Goal: Transaction & Acquisition: Book appointment/travel/reservation

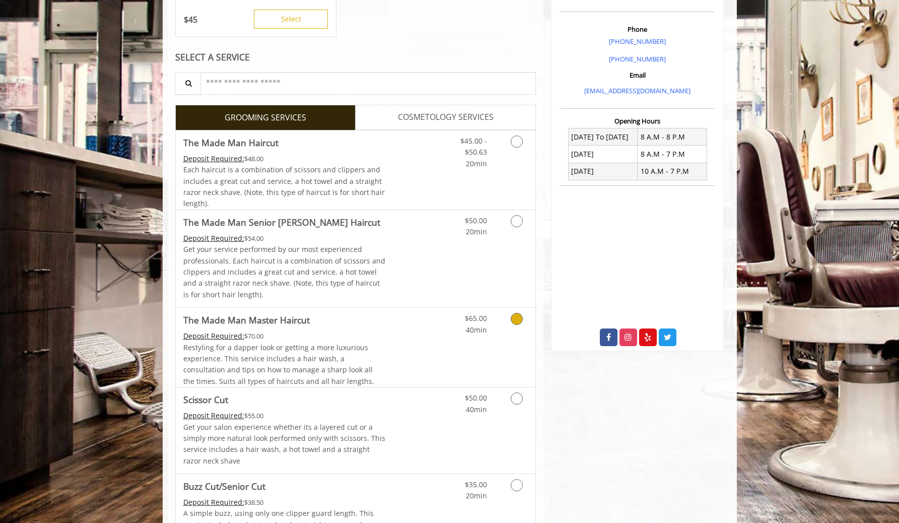
scroll to position [282, 0]
click at [391, 173] on link "Discounted Price" at bounding box center [415, 168] width 60 height 79
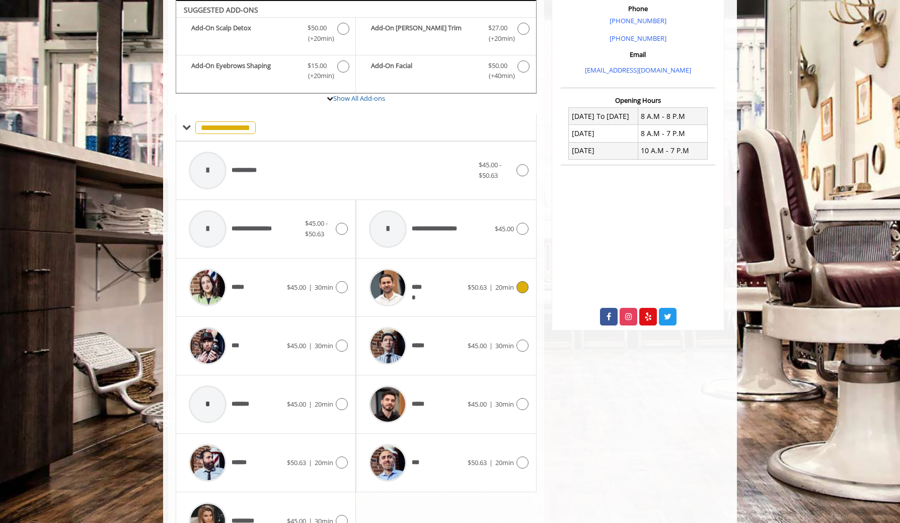
scroll to position [326, 0]
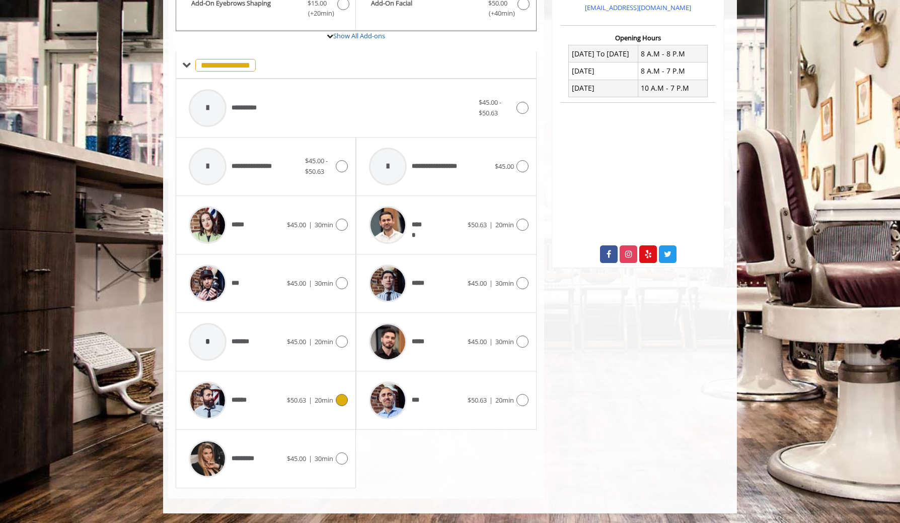
click at [264, 401] on div "******" at bounding box center [235, 400] width 103 height 48
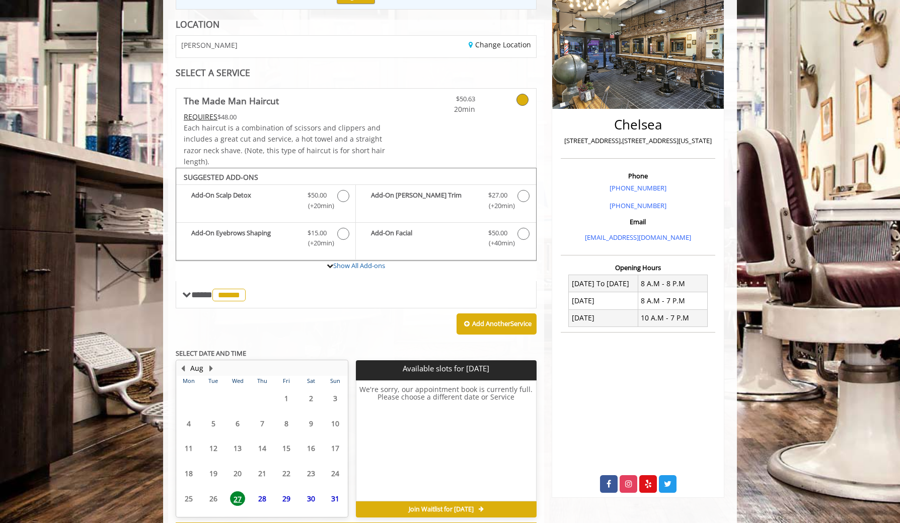
scroll to position [178, 0]
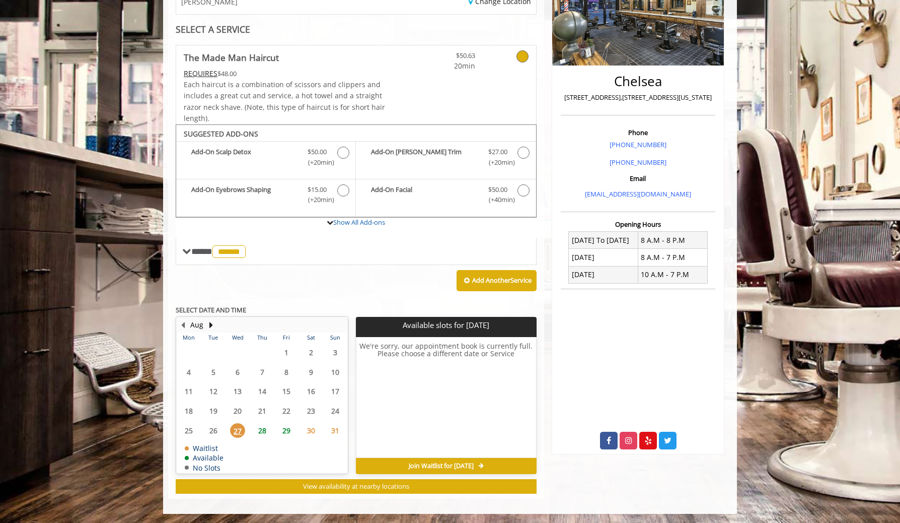
click at [262, 425] on span "28" at bounding box center [262, 430] width 15 height 15
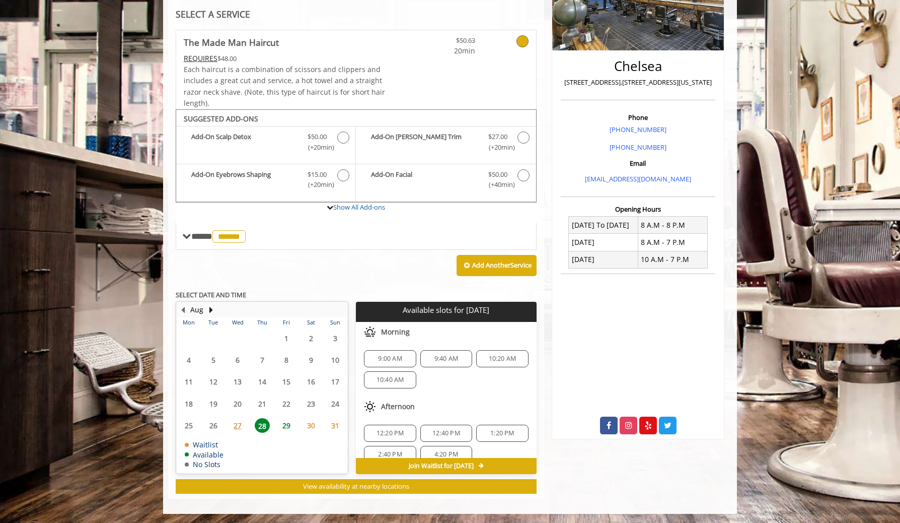
scroll to position [88, 0]
click at [289, 422] on span "29" at bounding box center [286, 425] width 15 height 15
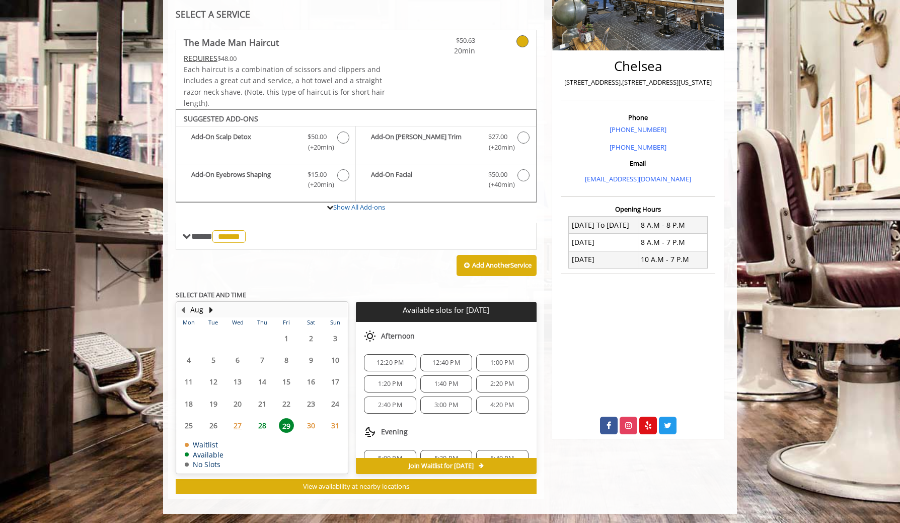
scroll to position [43, 0]
click at [394, 410] on span "2:40 PM" at bounding box center [390, 411] width 24 height 8
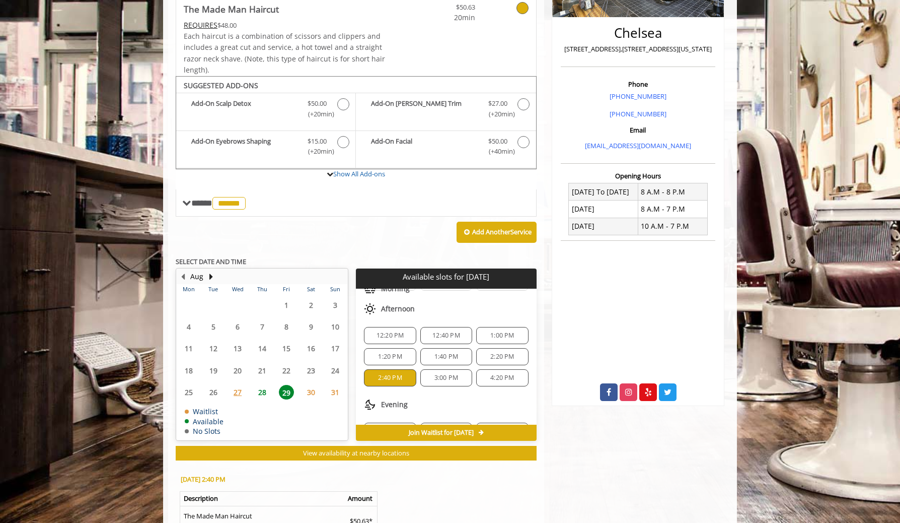
scroll to position [376, 0]
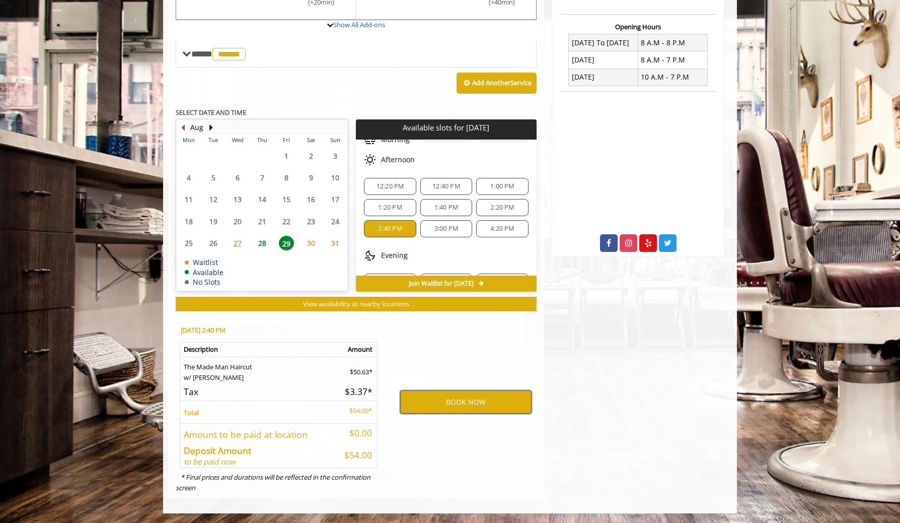
click at [464, 405] on button "BOOK NOW" at bounding box center [465, 401] width 131 height 23
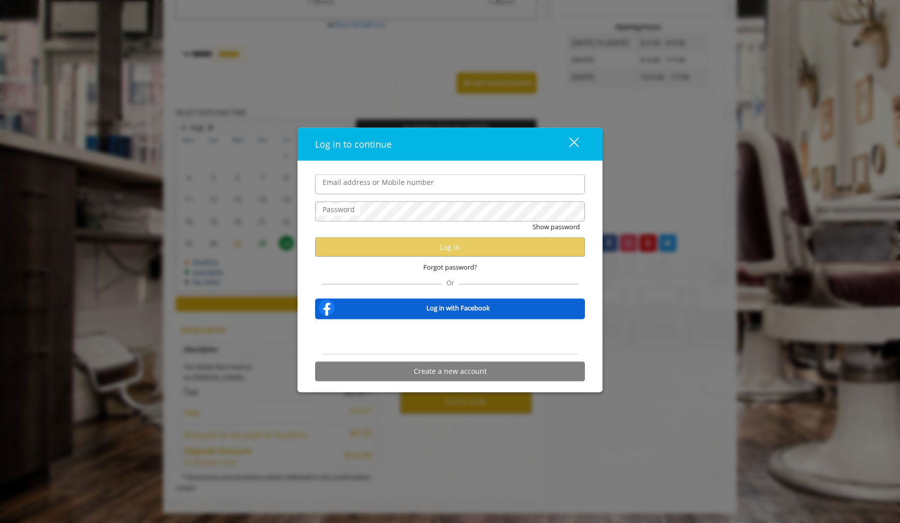
click at [408, 183] on input "Email address or Mobile number" at bounding box center [450, 184] width 270 height 20
type input "**********"
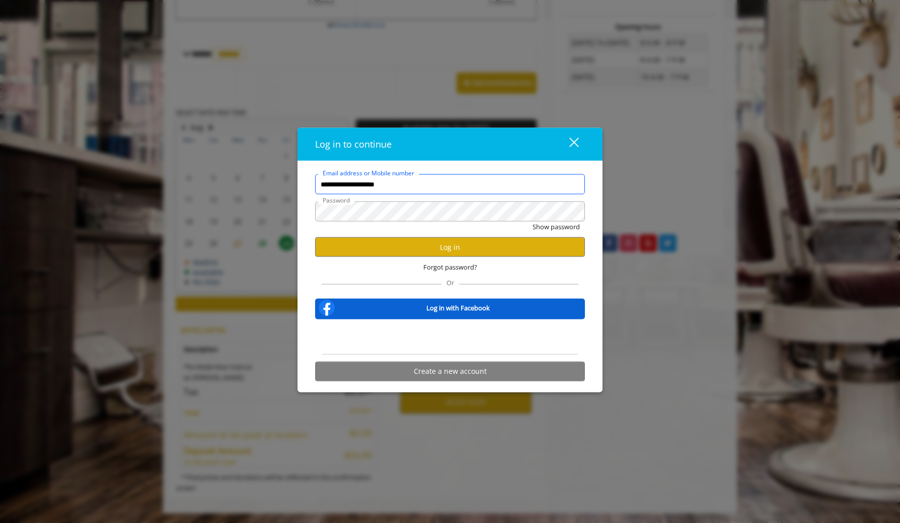
scroll to position [0, 0]
click at [455, 244] on button "Log in" at bounding box center [450, 247] width 270 height 20
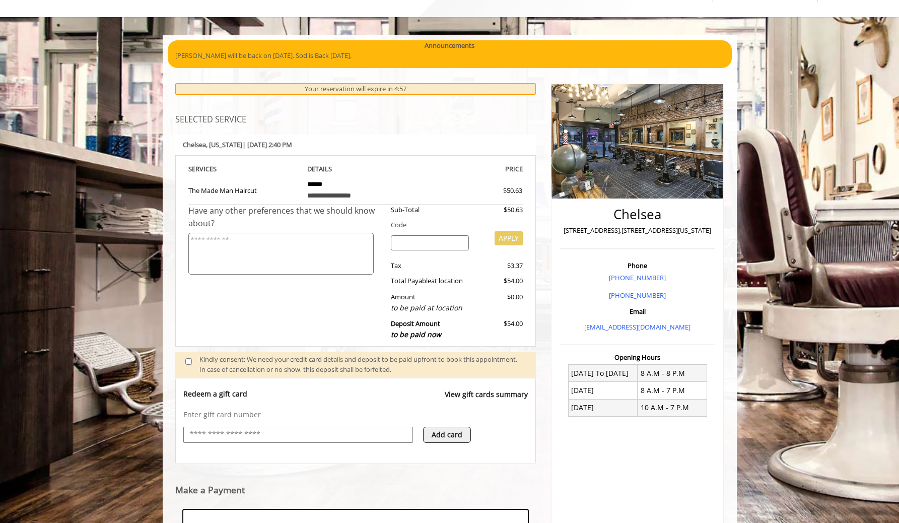
scroll to position [199, 0]
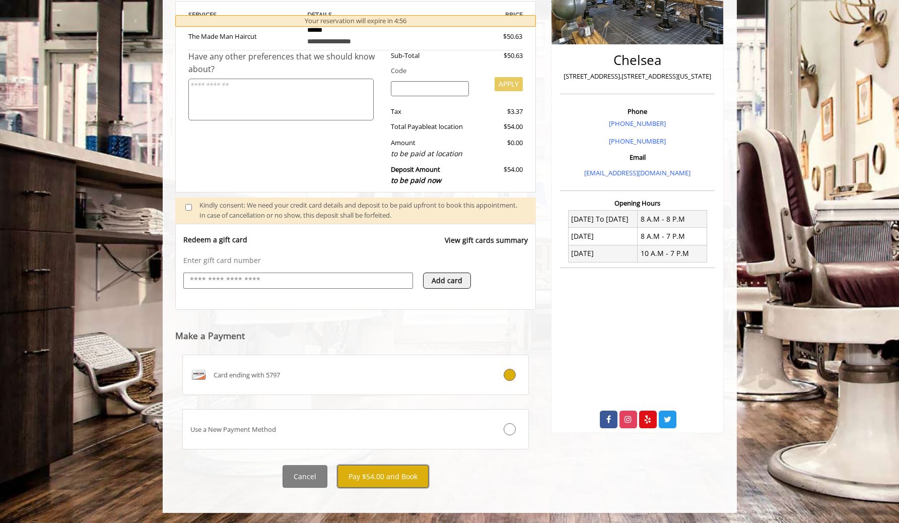
click at [383, 471] on button "Pay $54.00 and Book" at bounding box center [382, 476] width 91 height 23
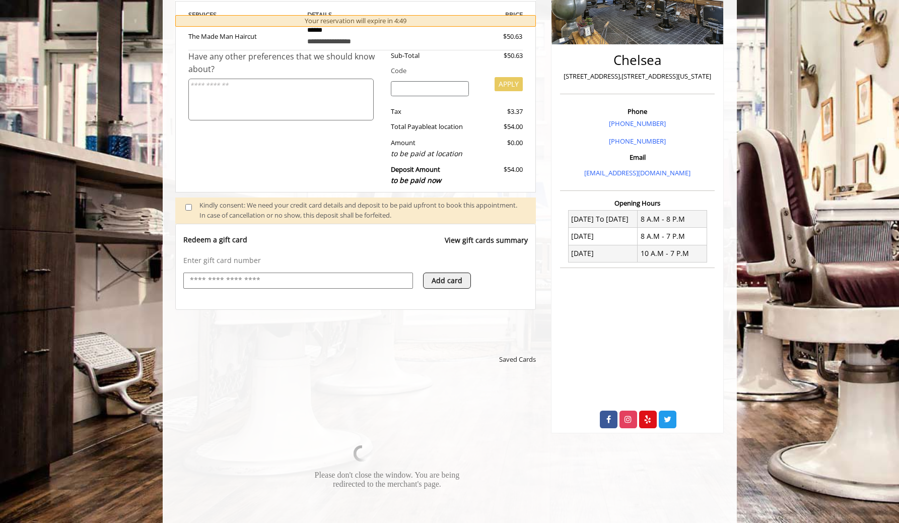
scroll to position [0, 0]
